Goal: Communication & Community: Answer question/provide support

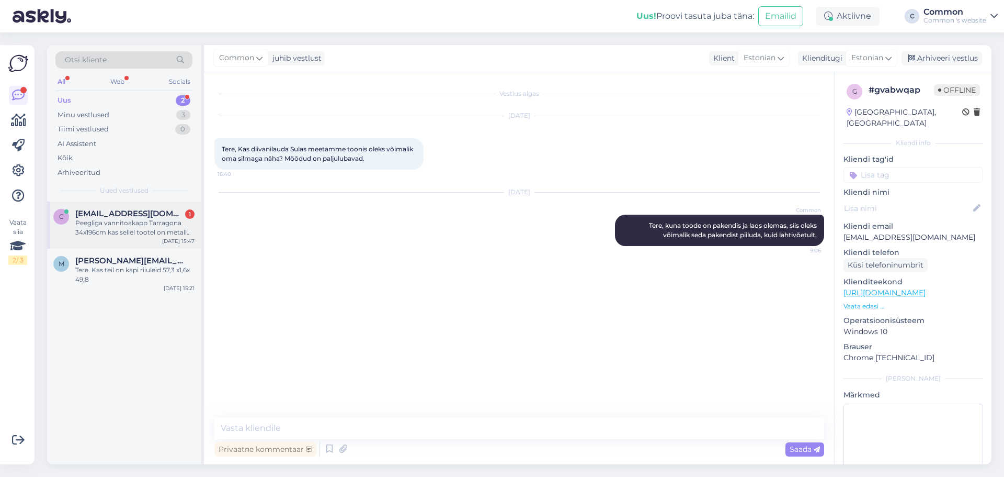
click at [150, 208] on div "c [EMAIL_ADDRESS][DOMAIN_NAME] 1 Peegliga vannitoakapp Tarragona 34x196cm kas s…" at bounding box center [124, 224] width 154 height 47
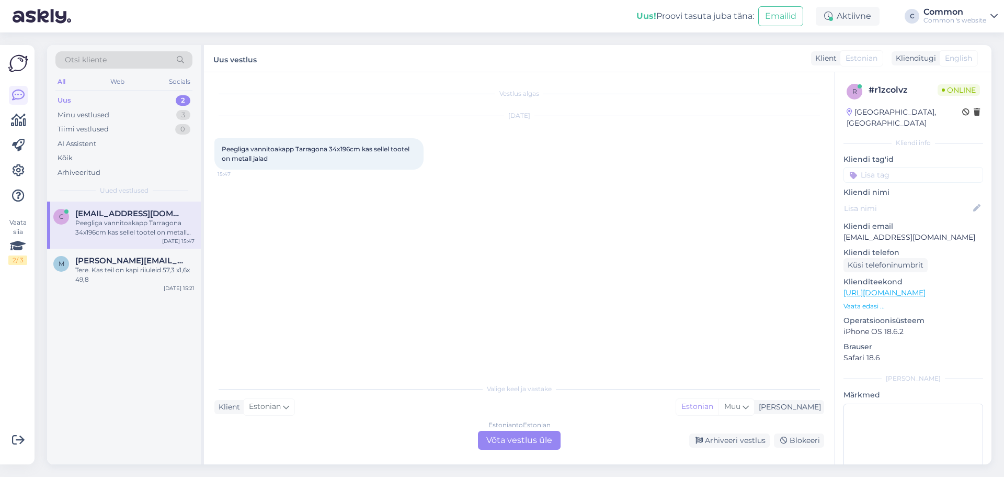
click at [517, 434] on div "Estonian to Estonian Võta vestlus üle" at bounding box center [519, 439] width 83 height 19
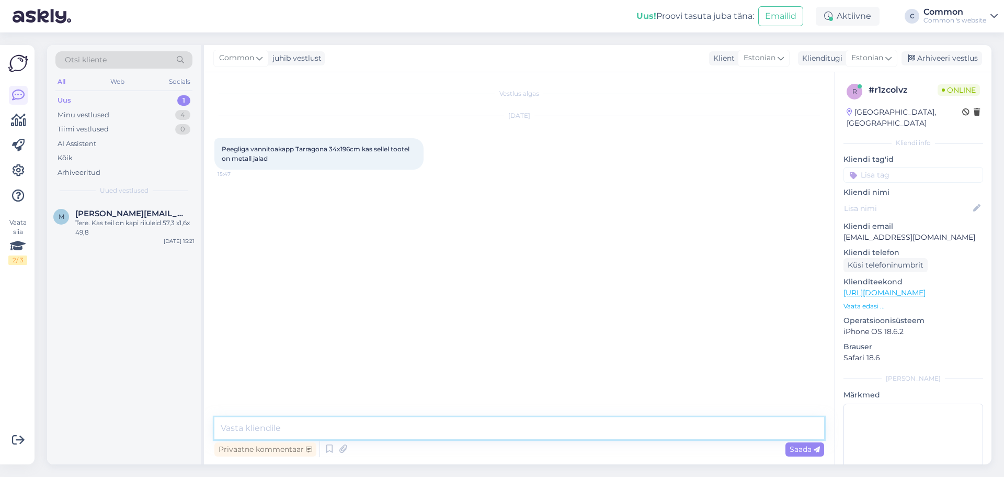
click at [536, 425] on textarea at bounding box center [519, 428] width 610 height 22
type textarea "Tere!"
click at [869, 301] on p "Vaata edasi ..." at bounding box center [914, 305] width 140 height 9
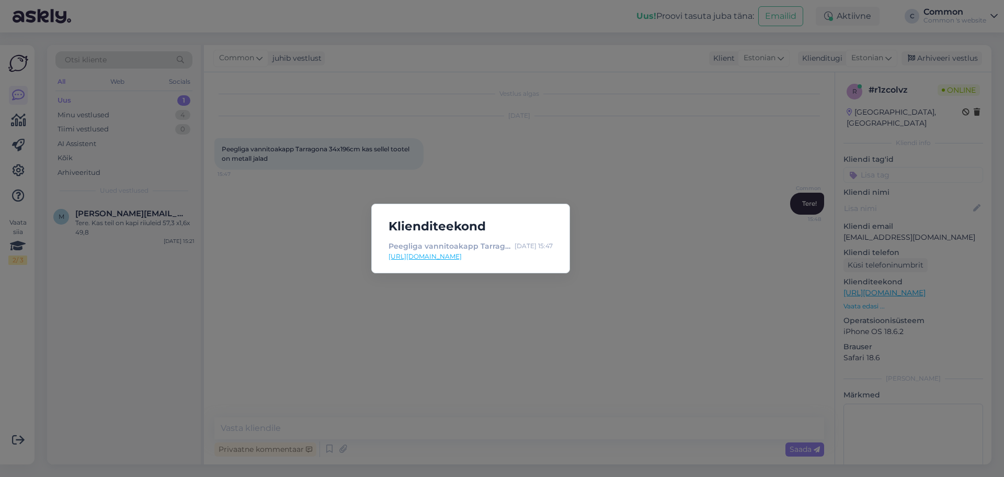
click at [511, 258] on link "[URL][DOMAIN_NAME]" at bounding box center [471, 256] width 164 height 9
click at [518, 301] on div "Klienditeekond Peegliga vannitoakapp Tarragona 34x196cm [DATE] 15:47 [URL][DOMA…" at bounding box center [502, 238] width 1004 height 477
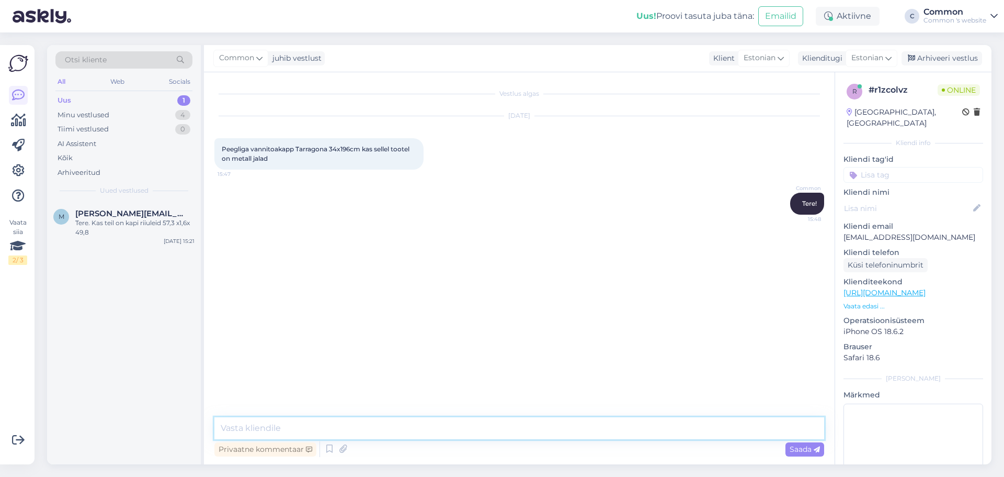
click at [387, 426] on textarea at bounding box center [519, 428] width 610 height 22
type textarea "Kohe uurin täpsemalt järele."
click at [426, 430] on textarea at bounding box center [519, 428] width 610 height 22
type textarea "J"
type textarea "Jalad on plastist, käepide metallist."
